Goal: Information Seeking & Learning: Learn about a topic

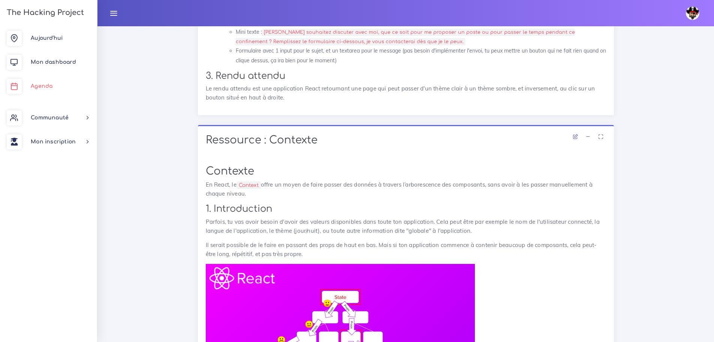
scroll to position [600, 0]
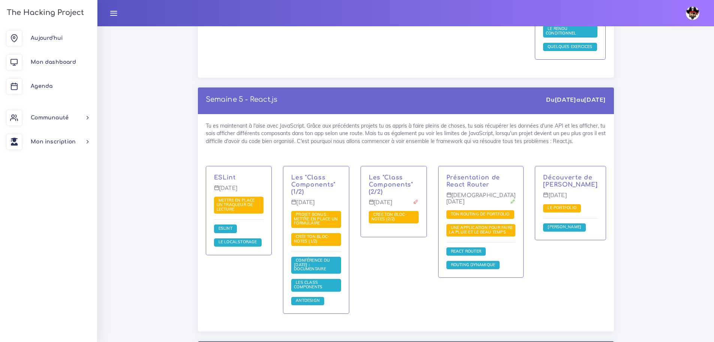
scroll to position [5287, 0]
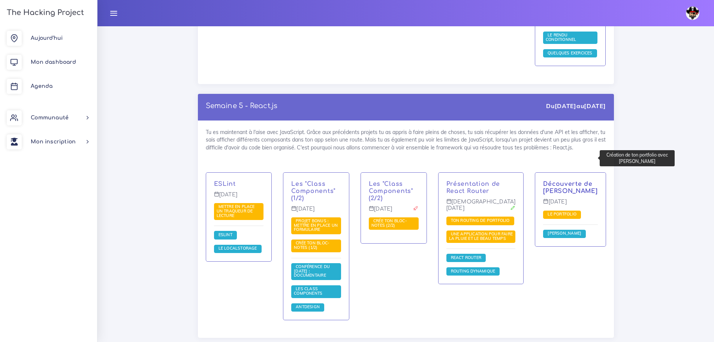
click at [564, 180] on link "Découverte de [PERSON_NAME]" at bounding box center [570, 187] width 54 height 14
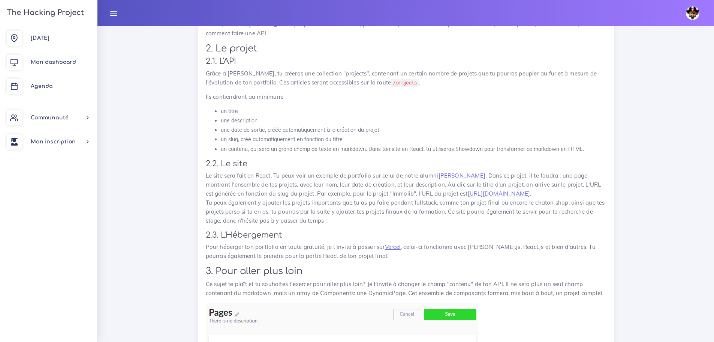
scroll to position [412, 0]
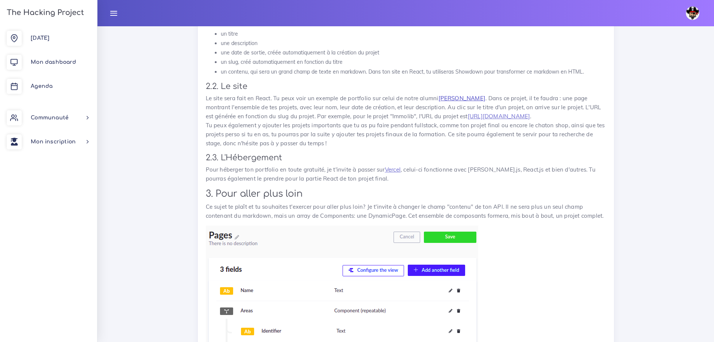
click at [465, 97] on link "Pierre Pellegrino" at bounding box center [462, 97] width 47 height 7
